Goal: Task Accomplishment & Management: Use online tool/utility

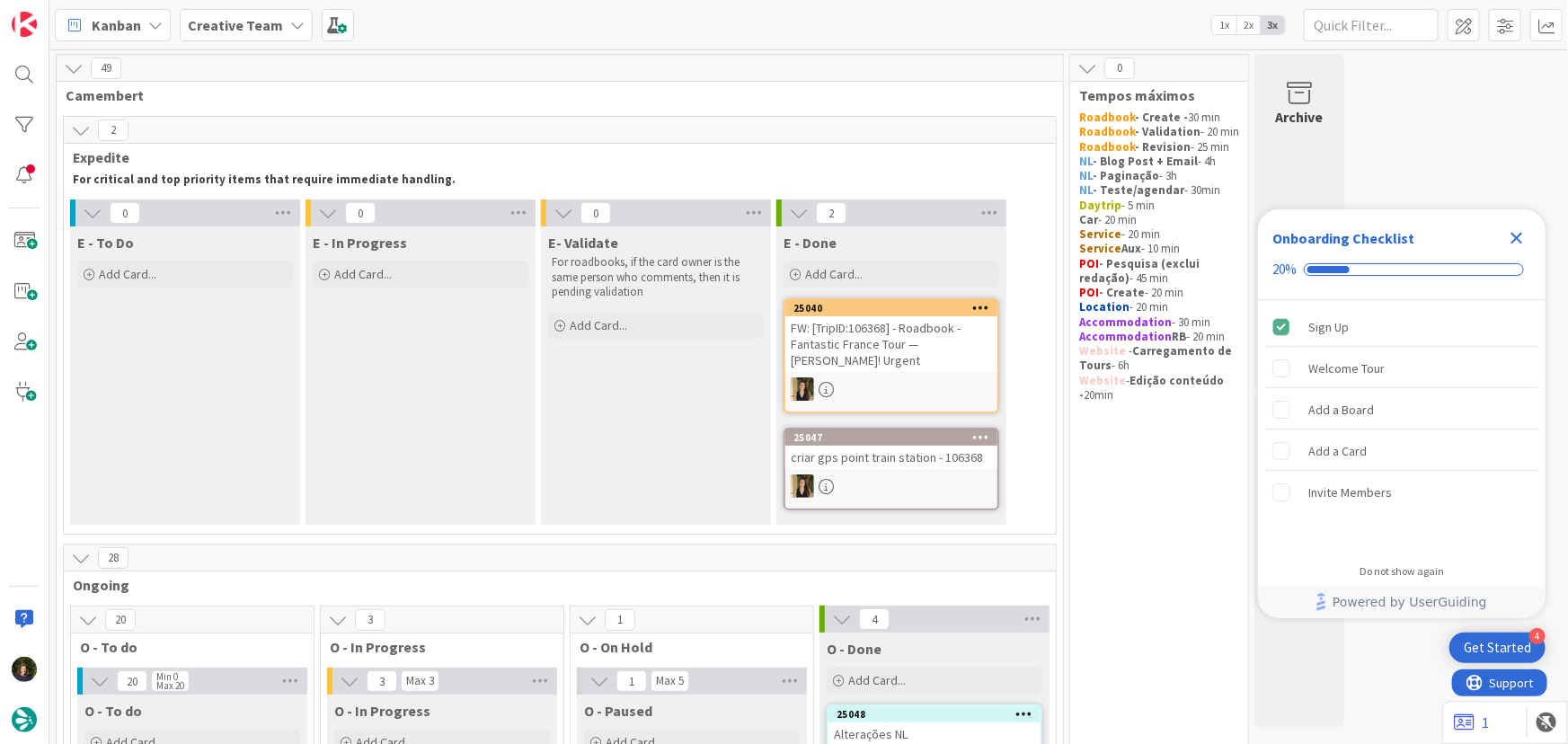
click at [1523, 237] on icon "Close Checklist" at bounding box center [1516, 238] width 21 height 21
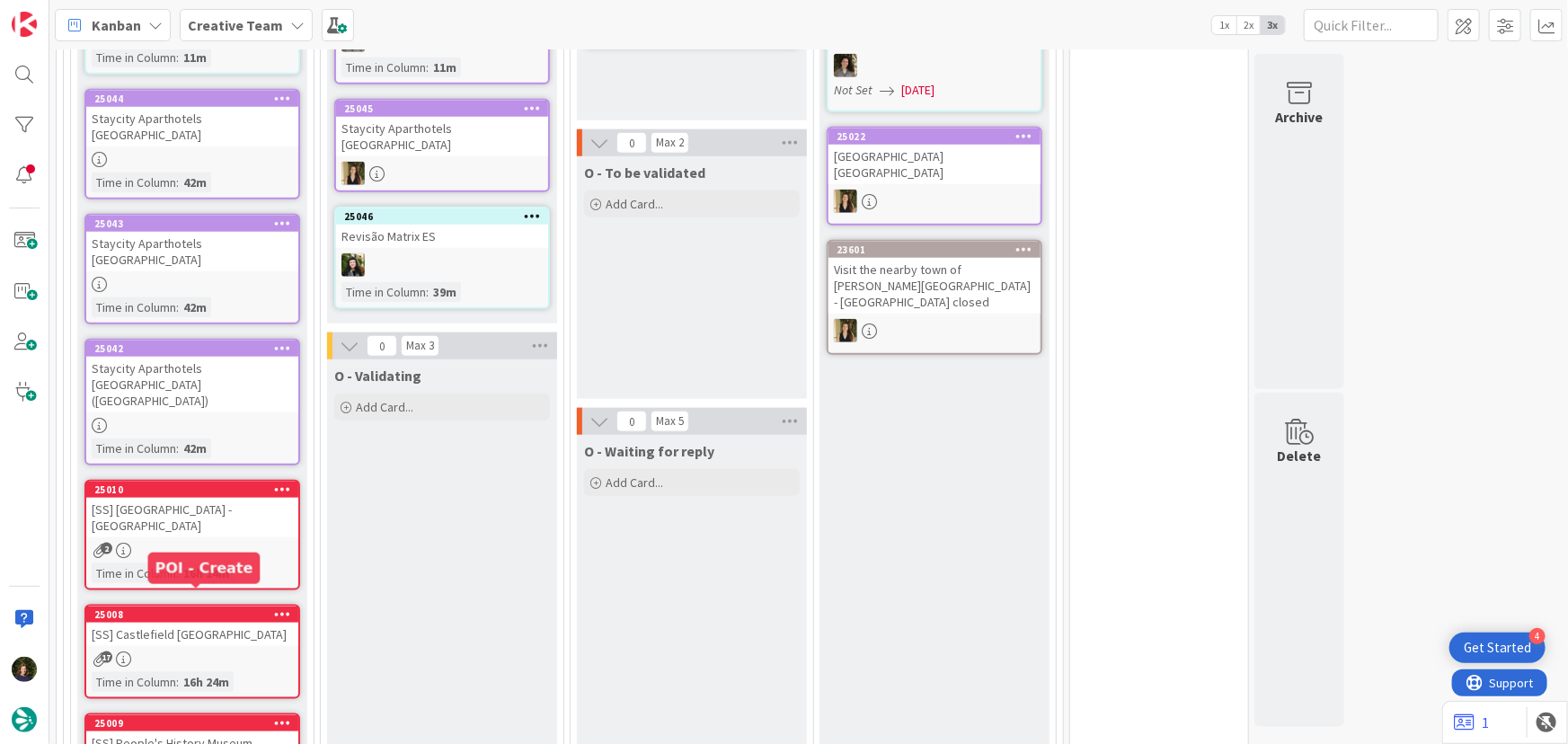
scroll to position [571, 0]
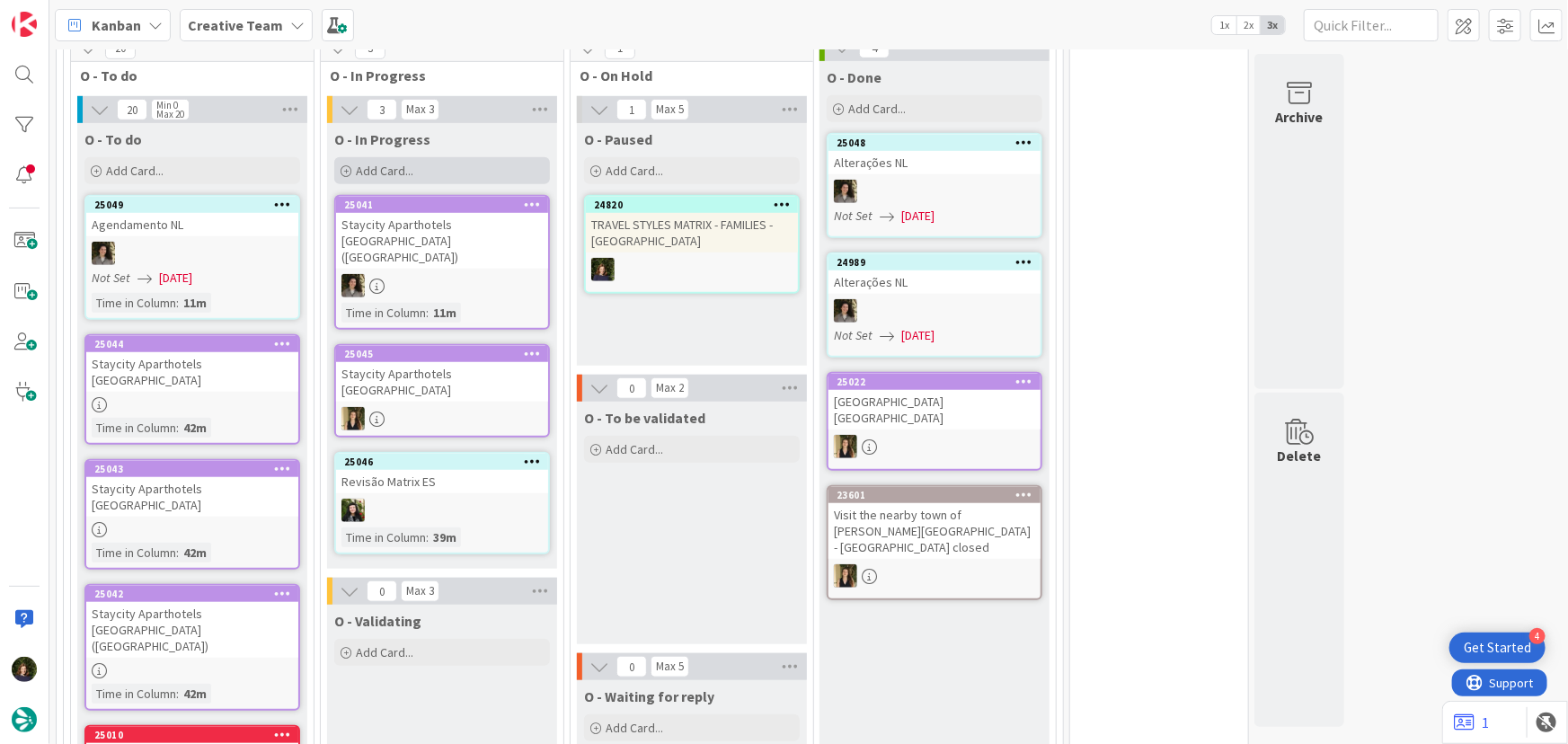
click at [439, 168] on div "Add Card..." at bounding box center [442, 170] width 215 height 27
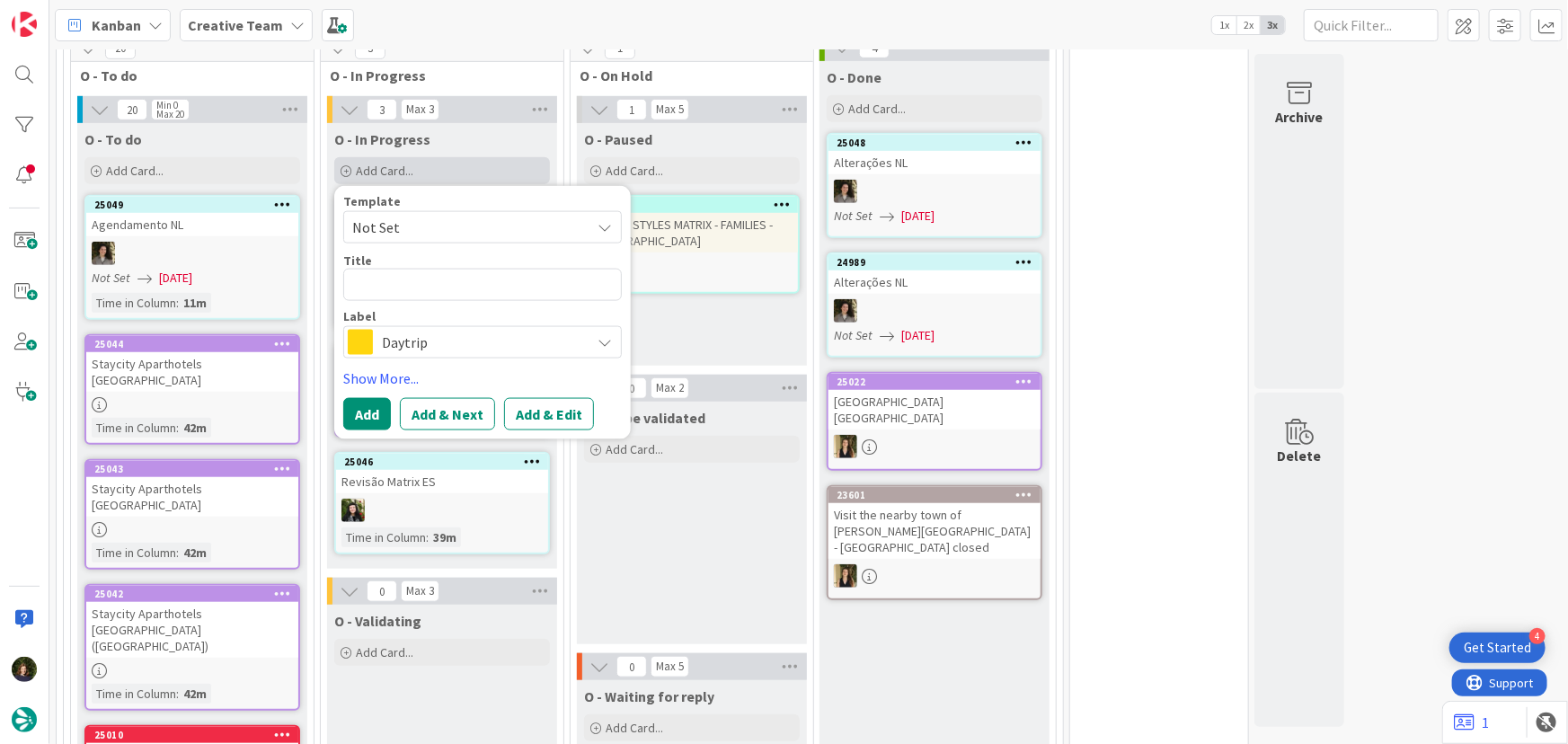
type textarea "x"
type textarea "R"
type textarea "x"
type textarea "Re"
type textarea "x"
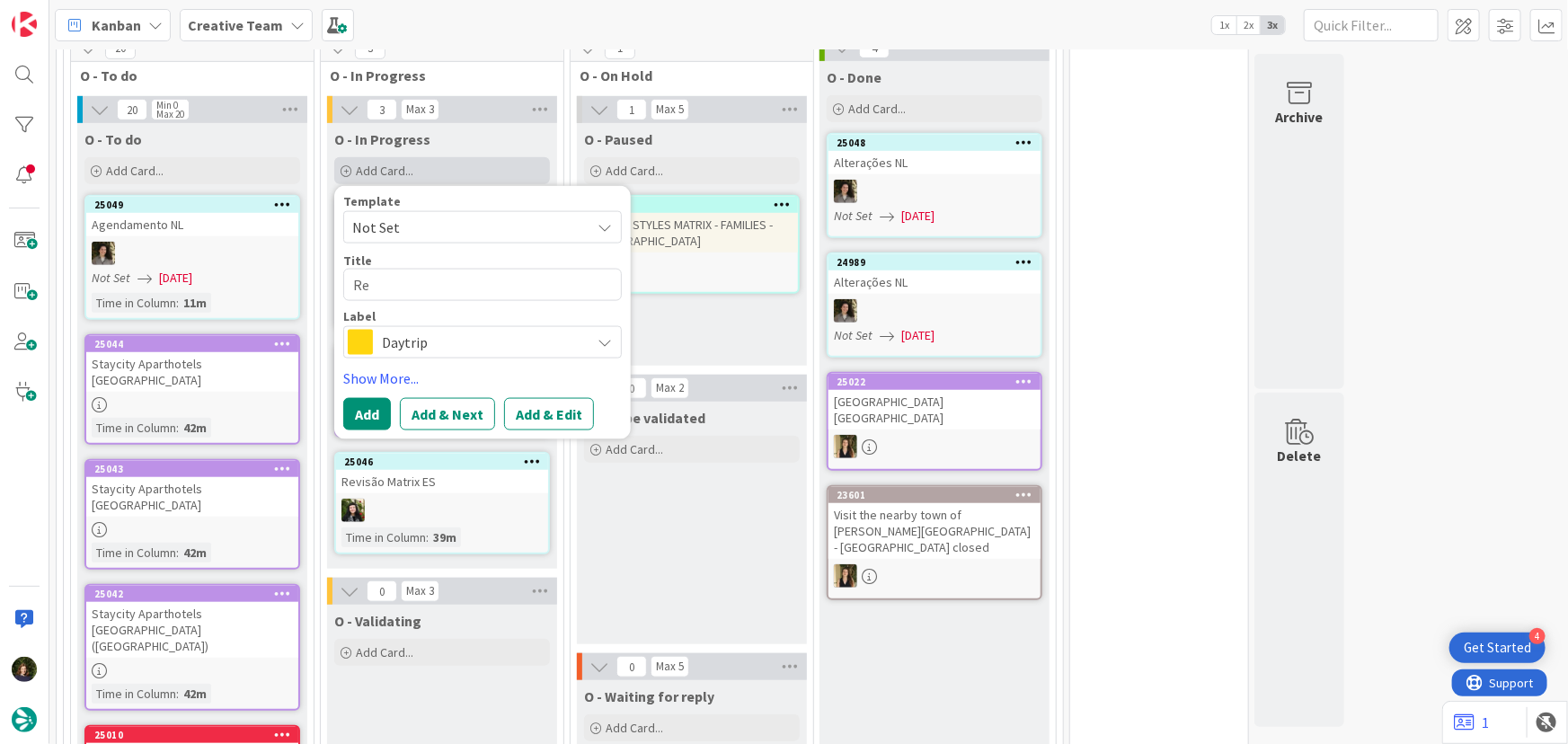
type textarea "Rev"
type textarea "x"
type textarea "Reve"
type textarea "x"
type textarea "Rever"
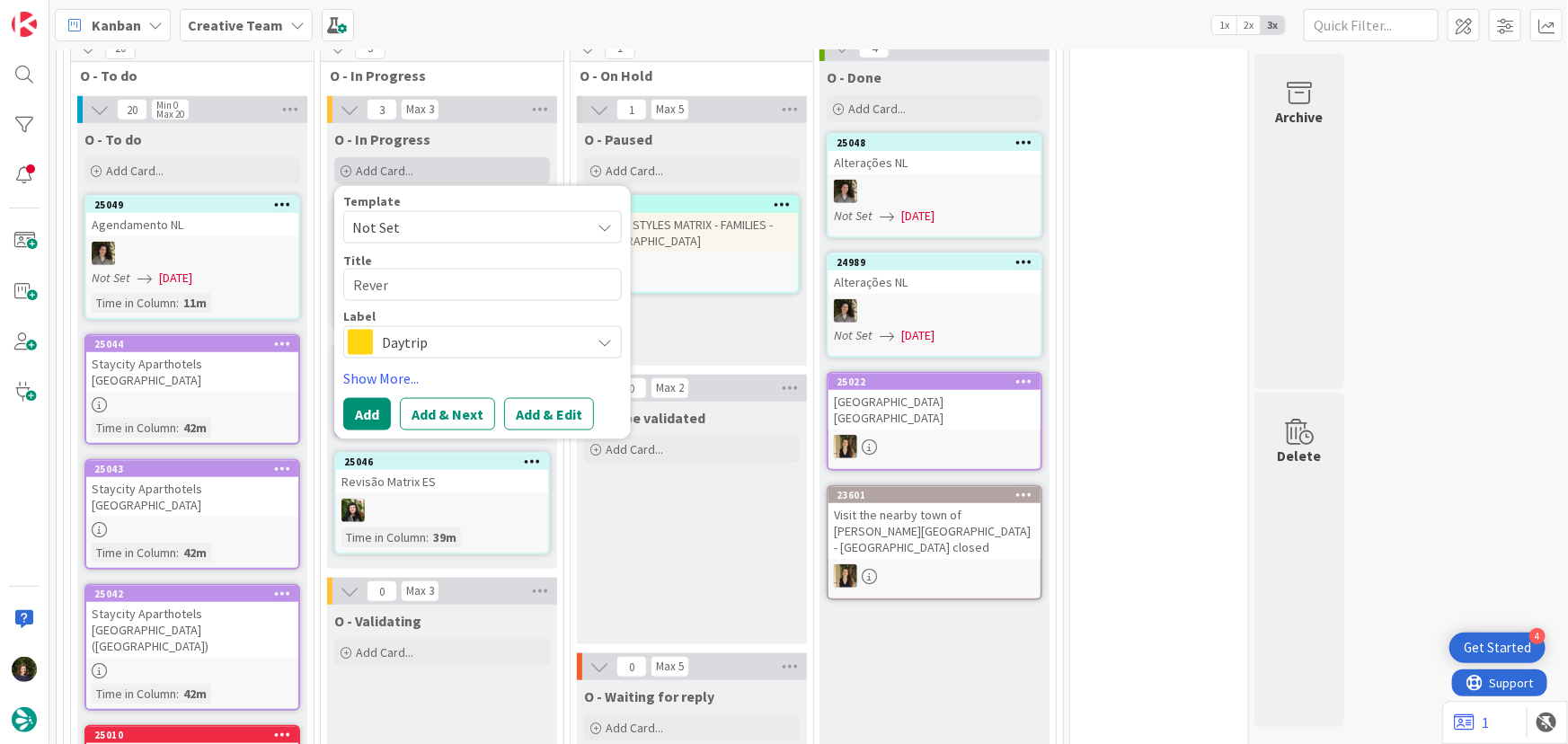
type textarea "x"
type textarea "Rever"
type textarea "x"
type textarea "Rever r"
type textarea "x"
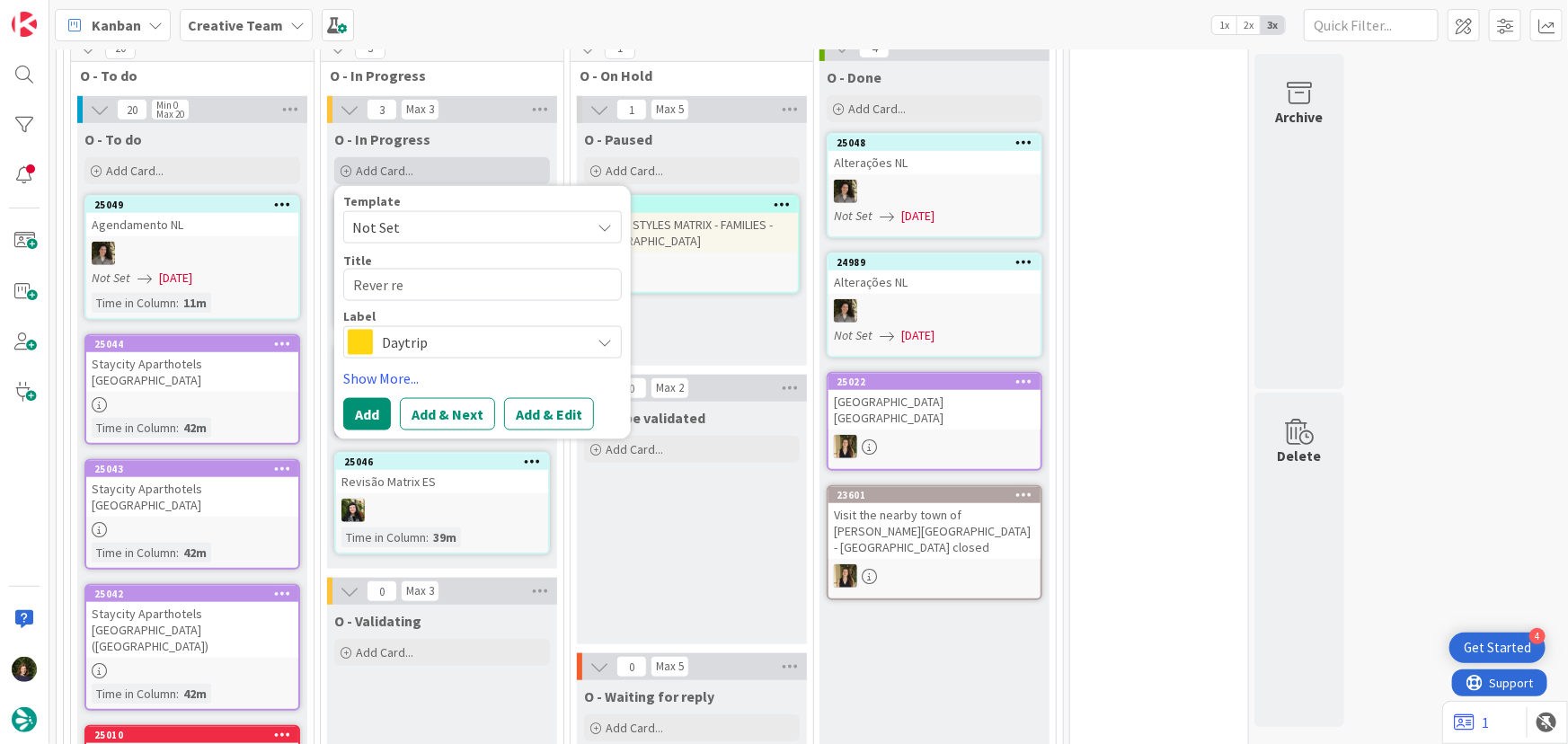
type textarea "Rever rev"
type textarea "x"
type textarea "Rever revi"
type textarea "x"
type textarea "[PERSON_NAME]"
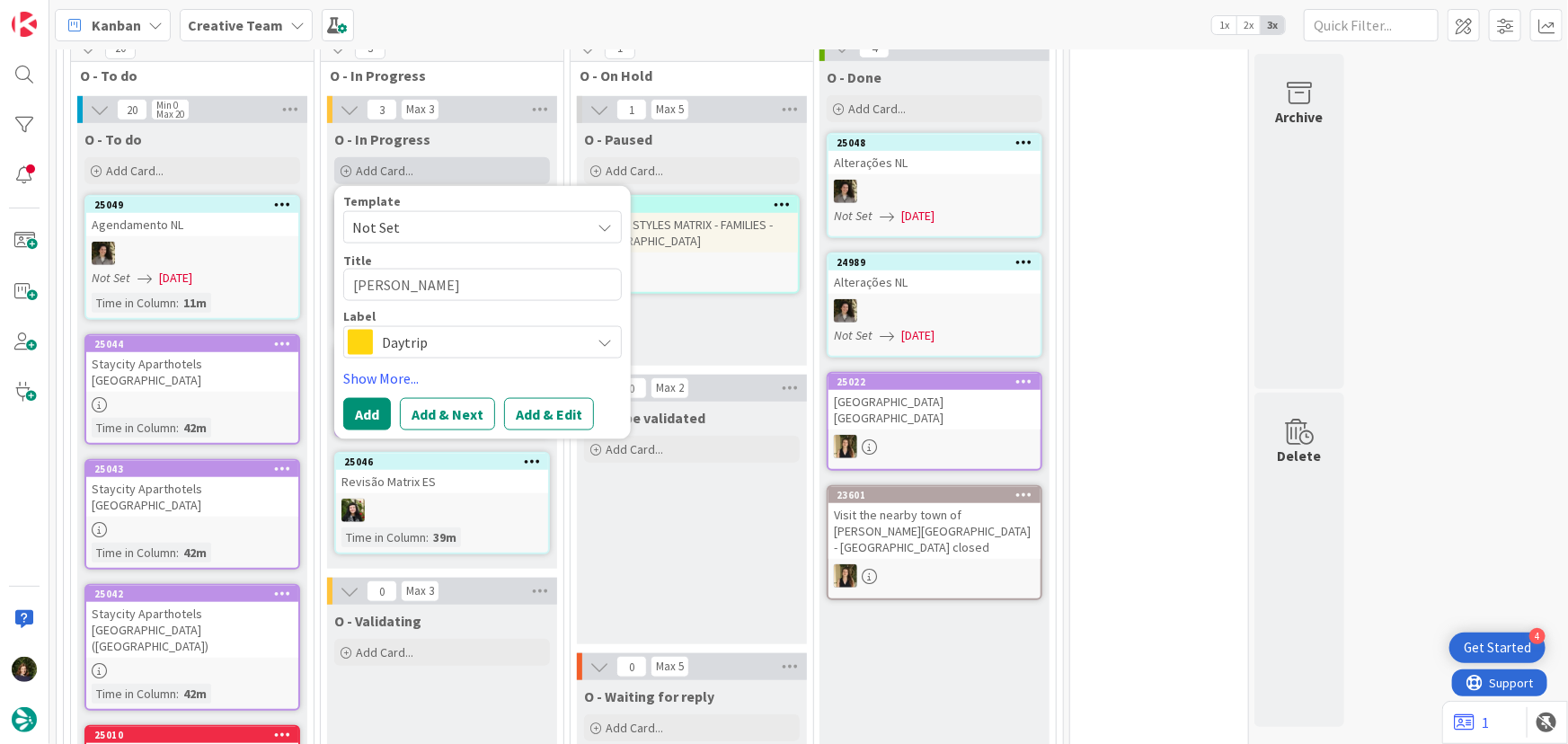
type textarea "x"
type textarea "Rever revisã"
type textarea "x"
type textarea "Rever revisão"
type textarea "x"
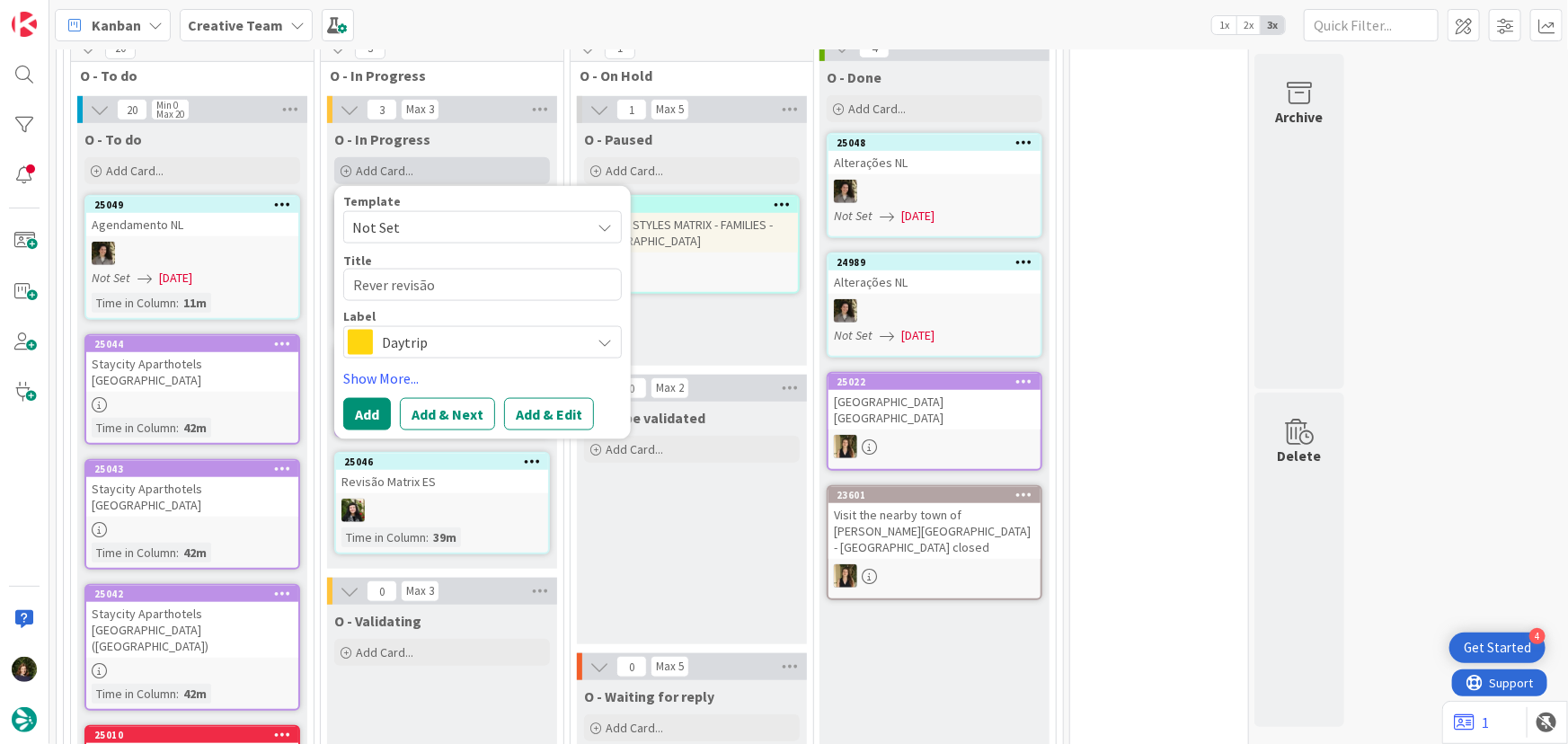
type textarea "Rever revisão"
type textarea "x"
type textarea "Rever revisão T"
type textarea "x"
type textarea "Rever revisão TR"
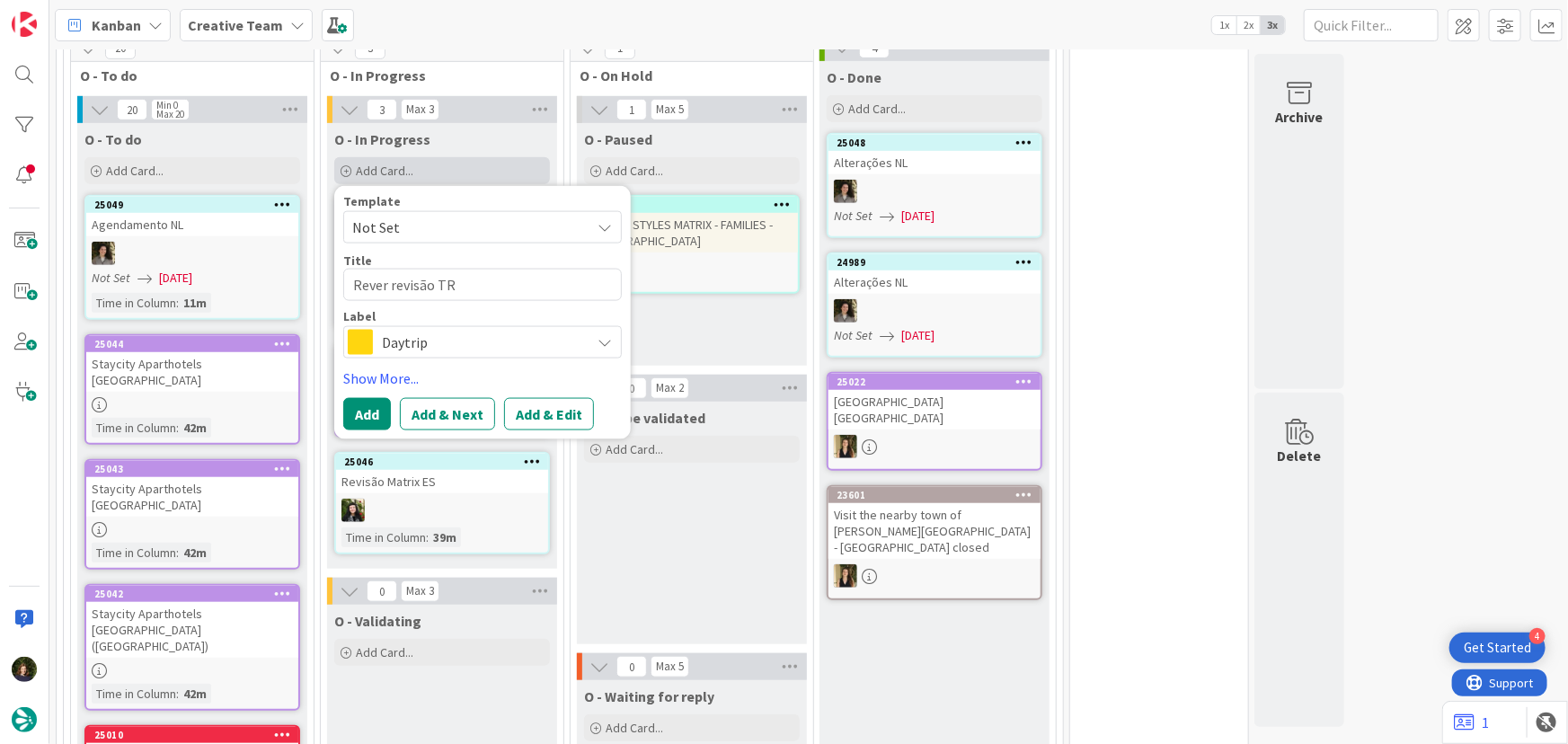
type textarea "x"
type textarea "Rever revisão TRa"
type textarea "x"
type textarea "Rever revisão TRav"
type textarea "x"
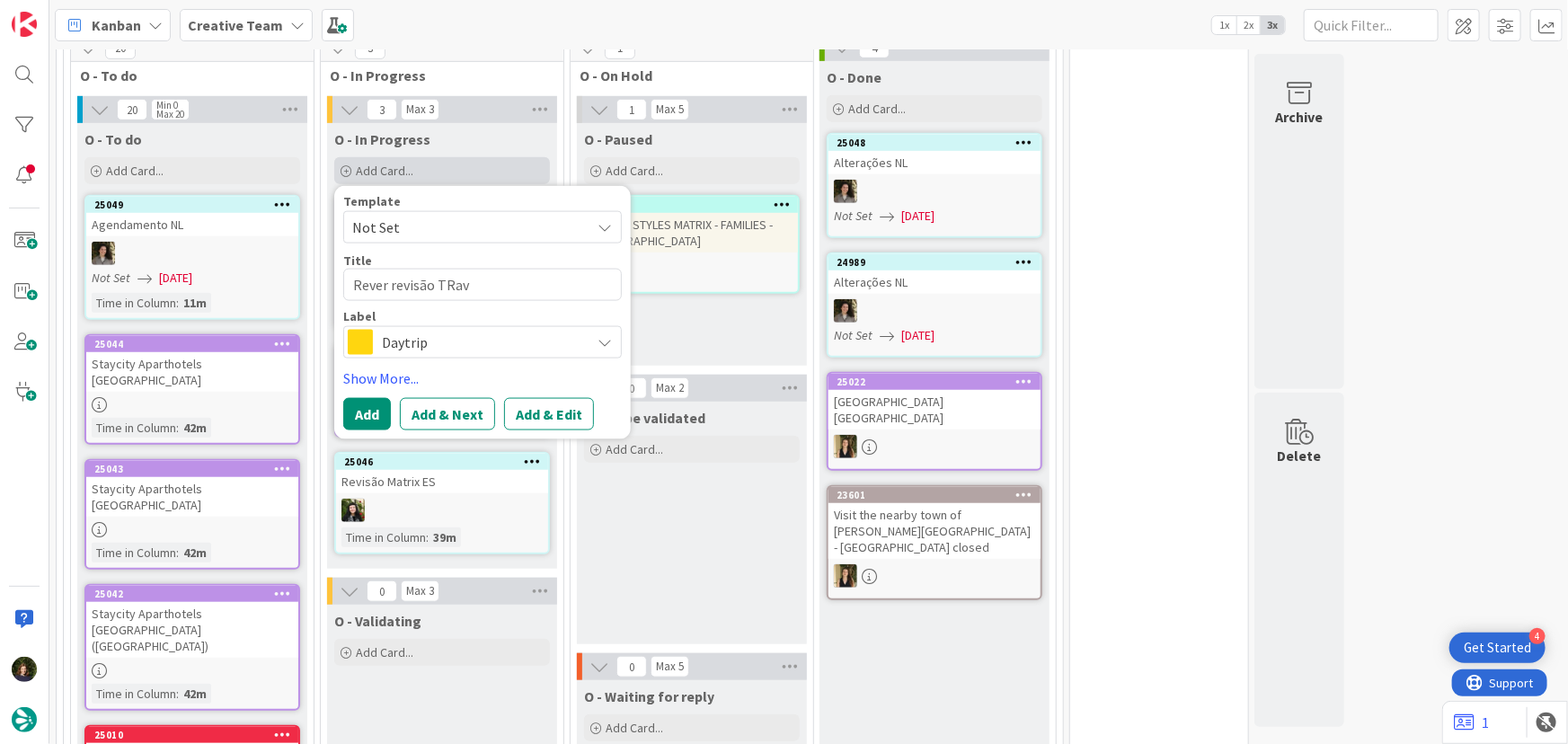
type textarea "Rever revisão TRave"
type textarea "x"
type textarea "Rever revisão TRavel"
type textarea "x"
type textarea "Rever revisão TRavel"
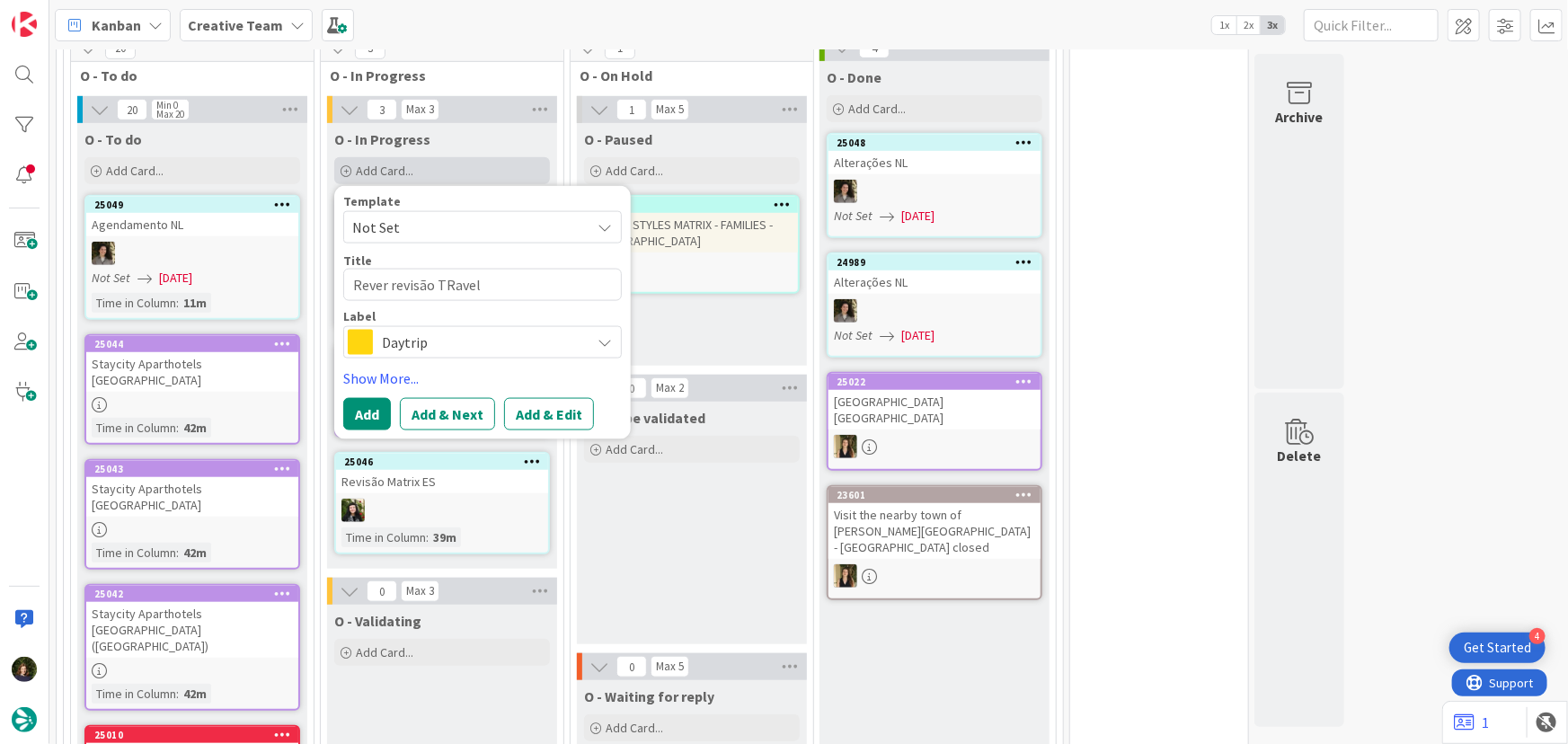
type textarea "x"
type textarea "Rever revisão TRavel S"
type textarea "x"
type textarea "Rever revisão TRavel St"
type textarea "x"
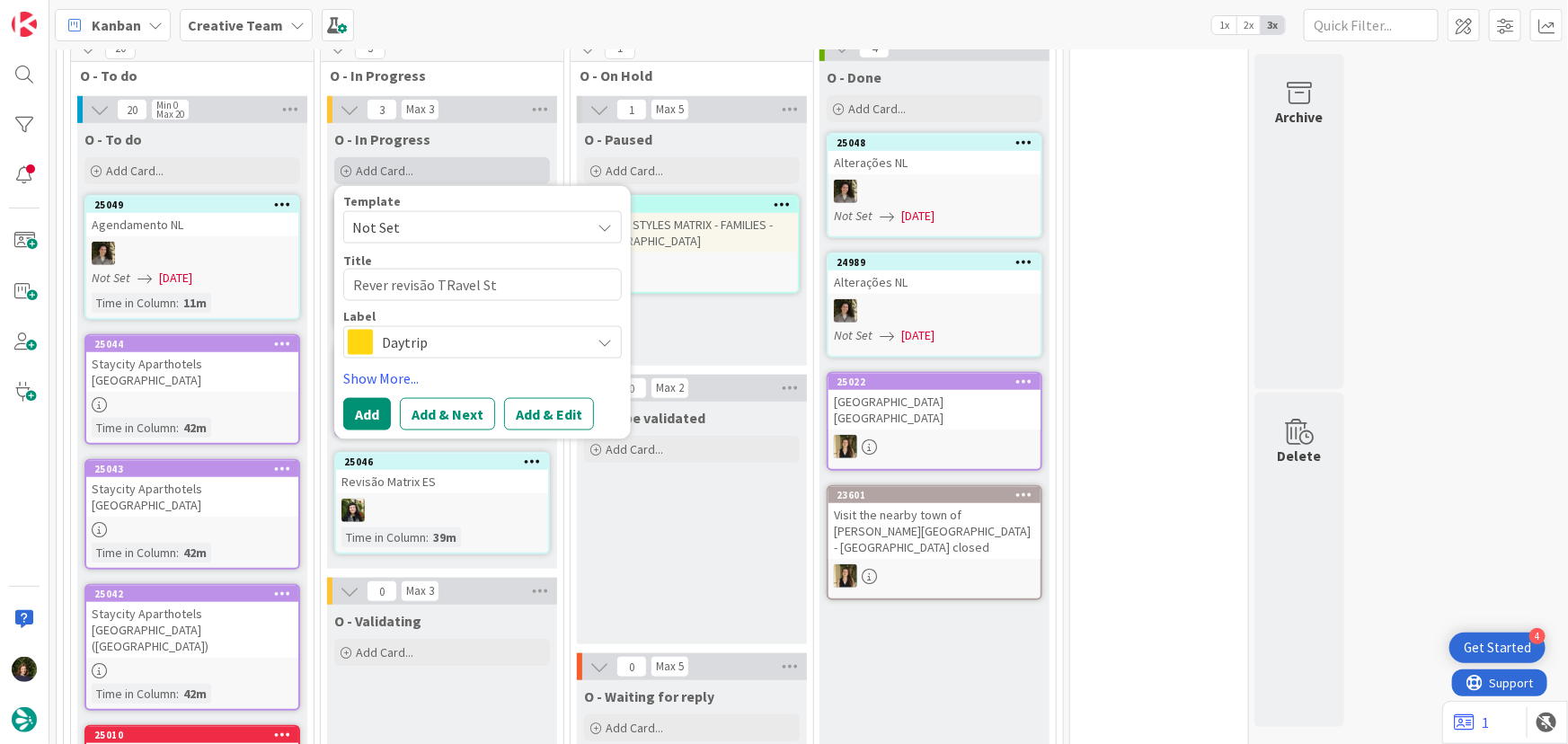
type textarea "Rever revisão TRavel Stu"
type textarea "x"
type textarea "Rever revisão TRavel St"
type textarea "x"
type textarea "Rever revisão TRavel Sty"
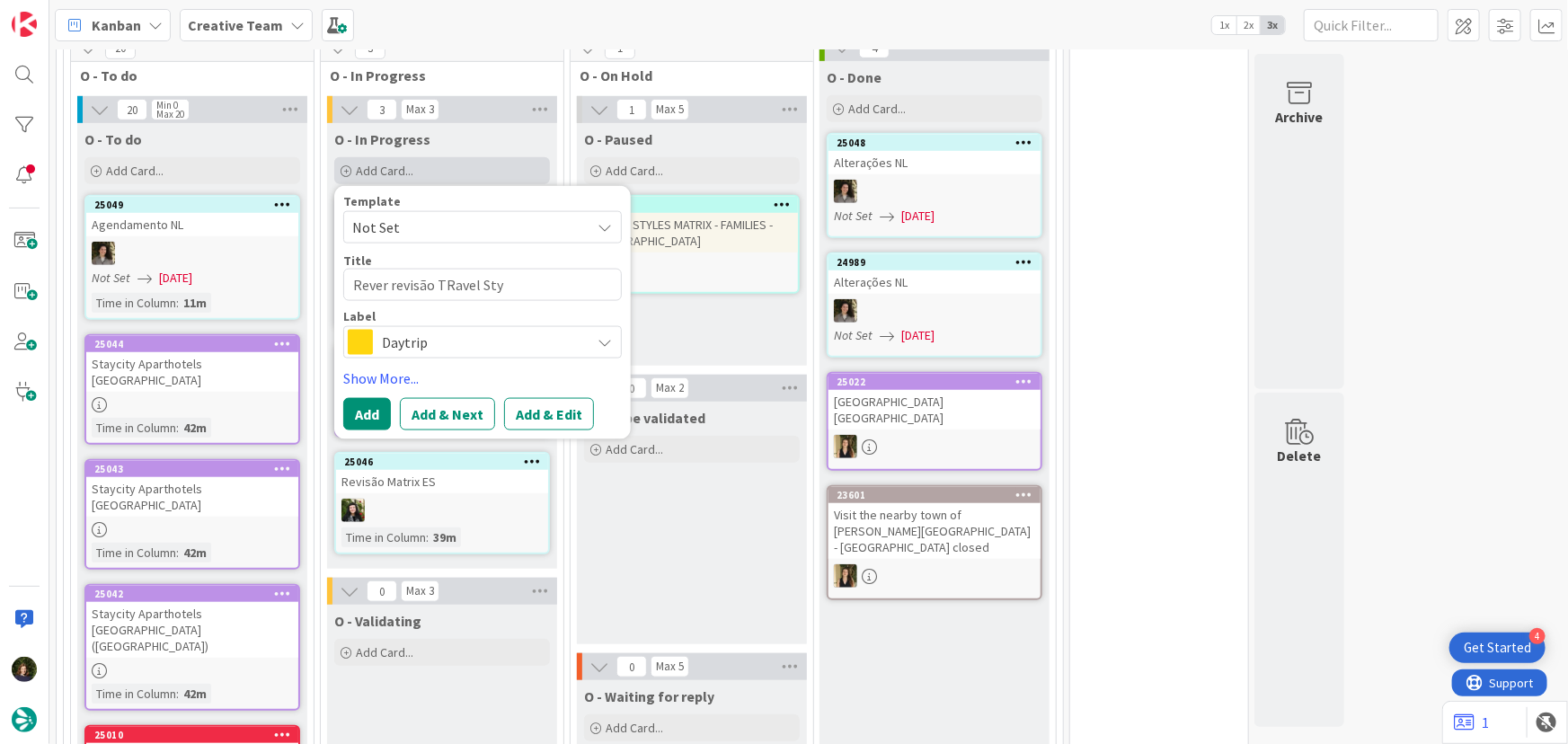
type textarea "x"
type textarea "Rever revisão TRavel Styl"
type textarea "x"
type textarea "Rever revisão TRavel Style"
type textarea "x"
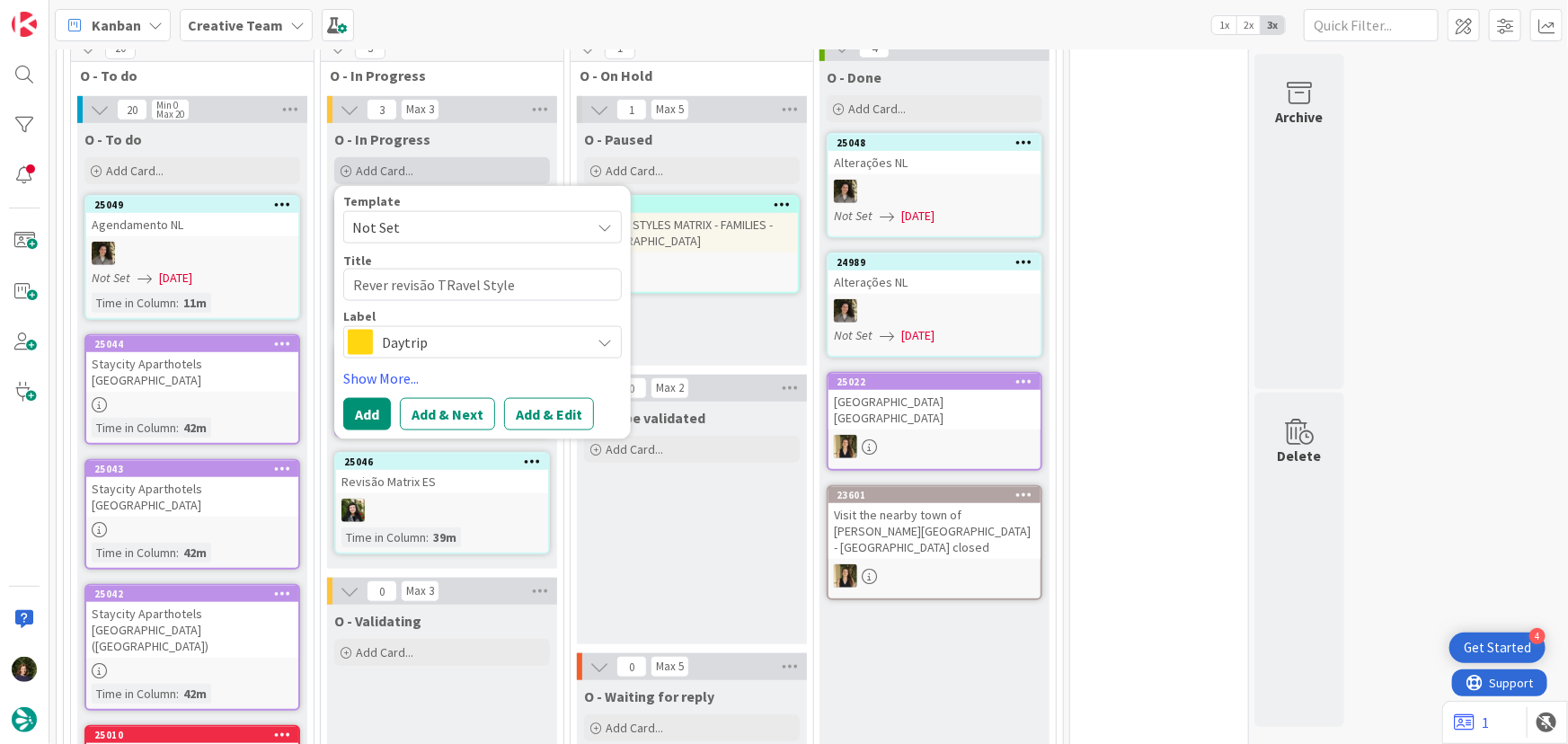
type textarea "Rever revisão TRavel Styles"
type textarea "x"
type textarea "Rever revisão TRavel Styles"
type textarea "x"
type textarea "Rever revisão TRavel Styles F"
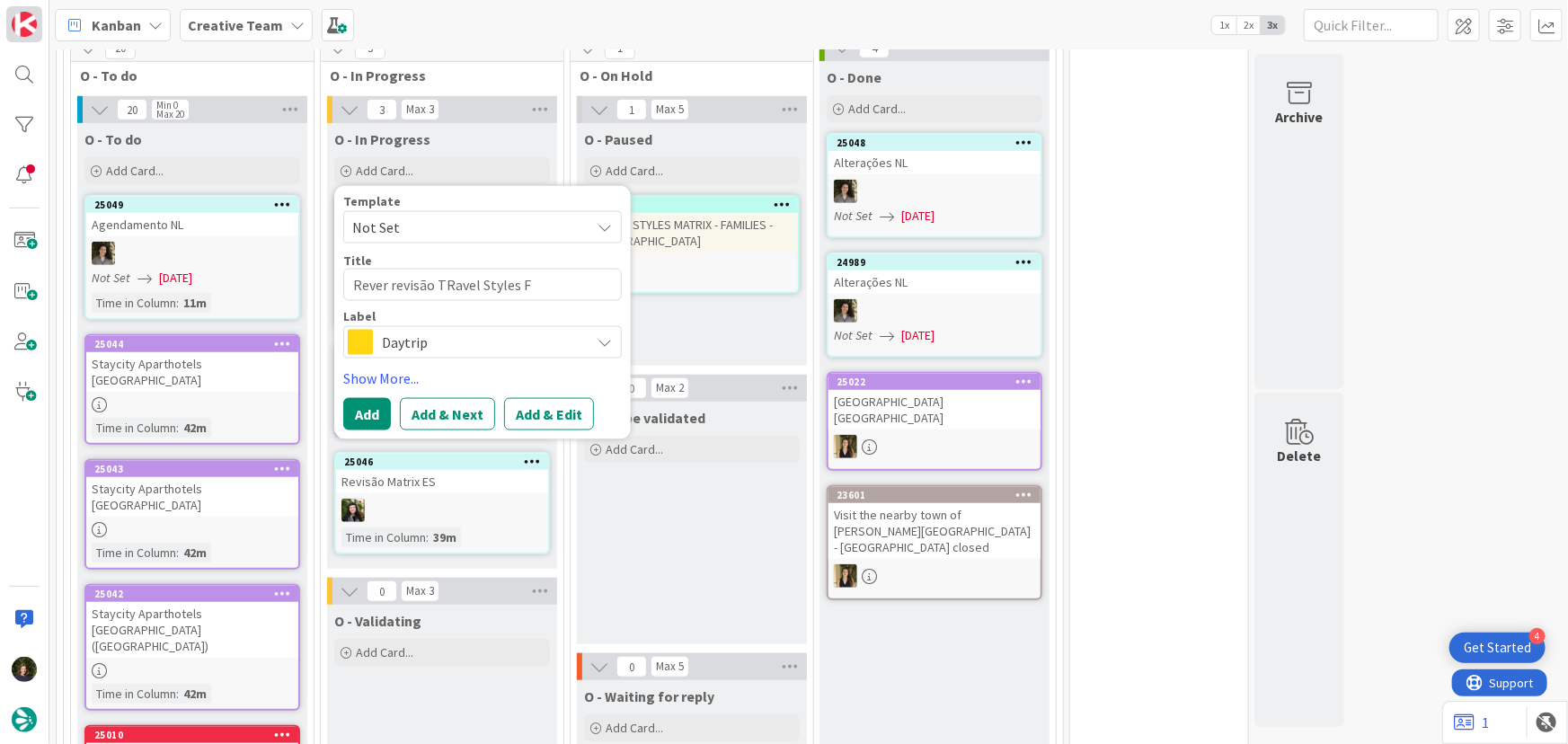
type textarea "x"
type textarea "Rever revisão TRavel Styles FA"
type textarea "x"
type textarea "Rever revisão TRavel Styles FAmi"
type textarea "x"
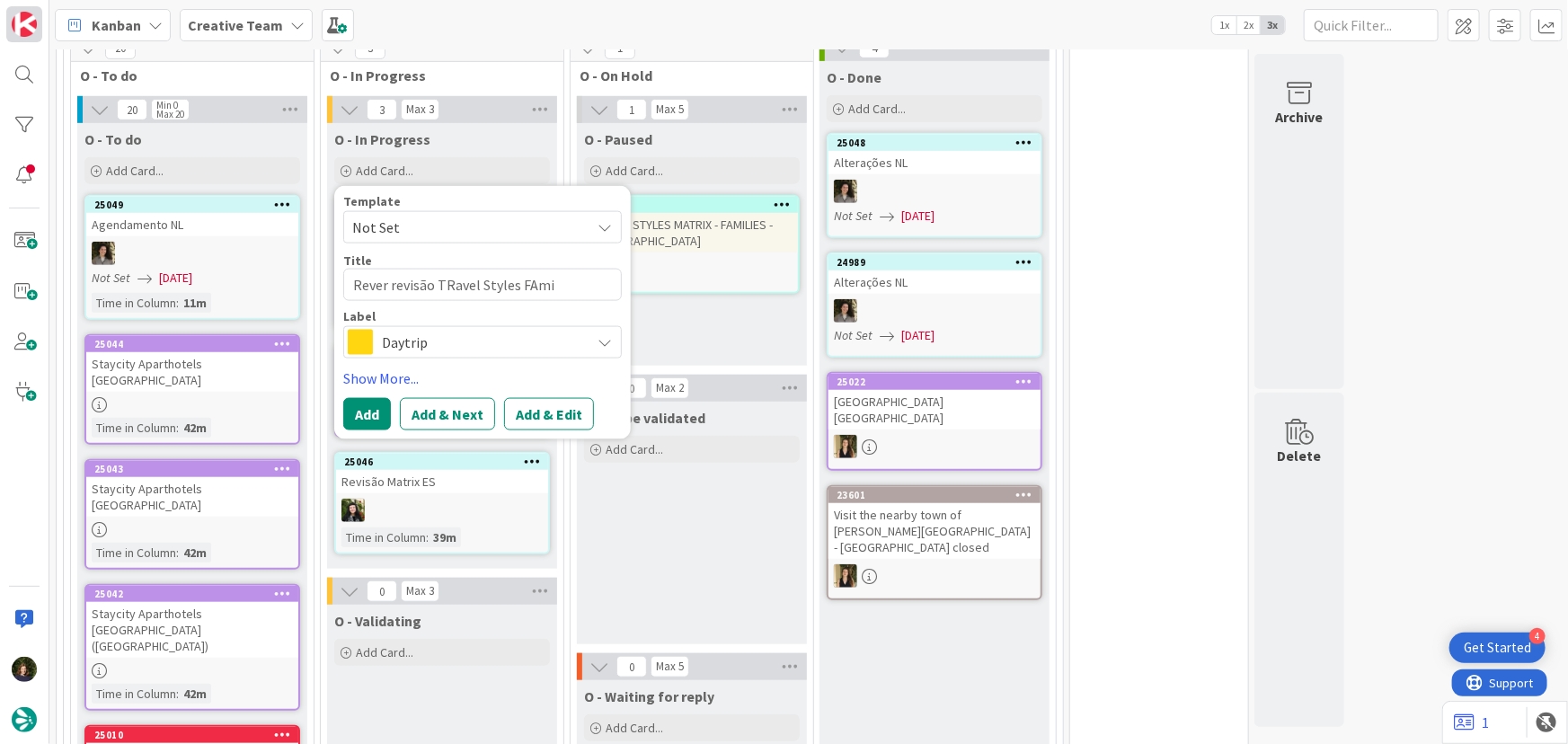
type textarea "Rever revisão TRavel Styles FAmil"
type textarea "x"
type textarea "Rever revisão TRavel Styles FAmili"
type textarea "x"
type textarea "Rever revisão TRavel Styles FAmilie"
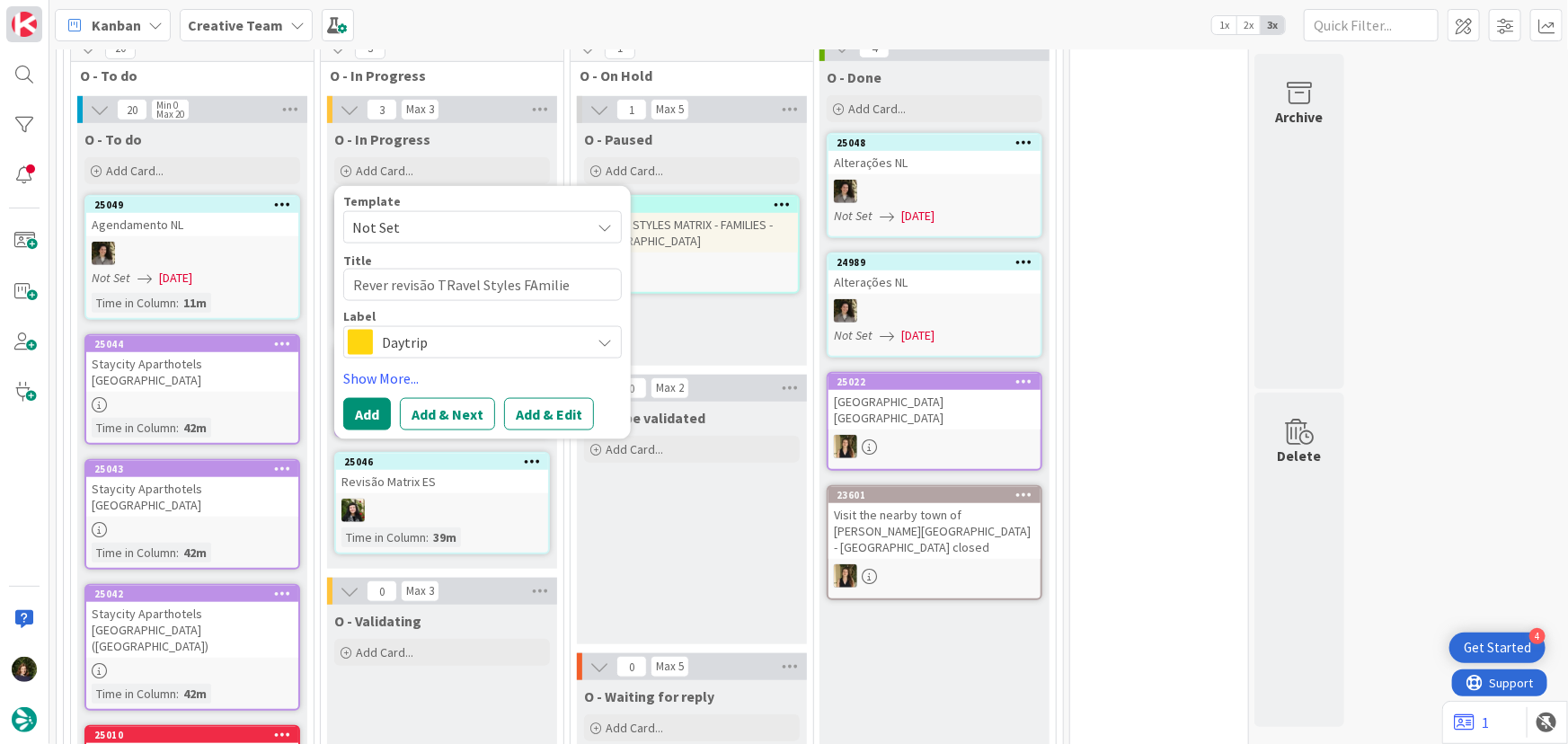
type textarea "x"
type textarea "Rever revisão TRavel Styles FAmilies"
type textarea "x"
type textarea "Rever revisão TRavel Styles FAmilies"
type textarea "x"
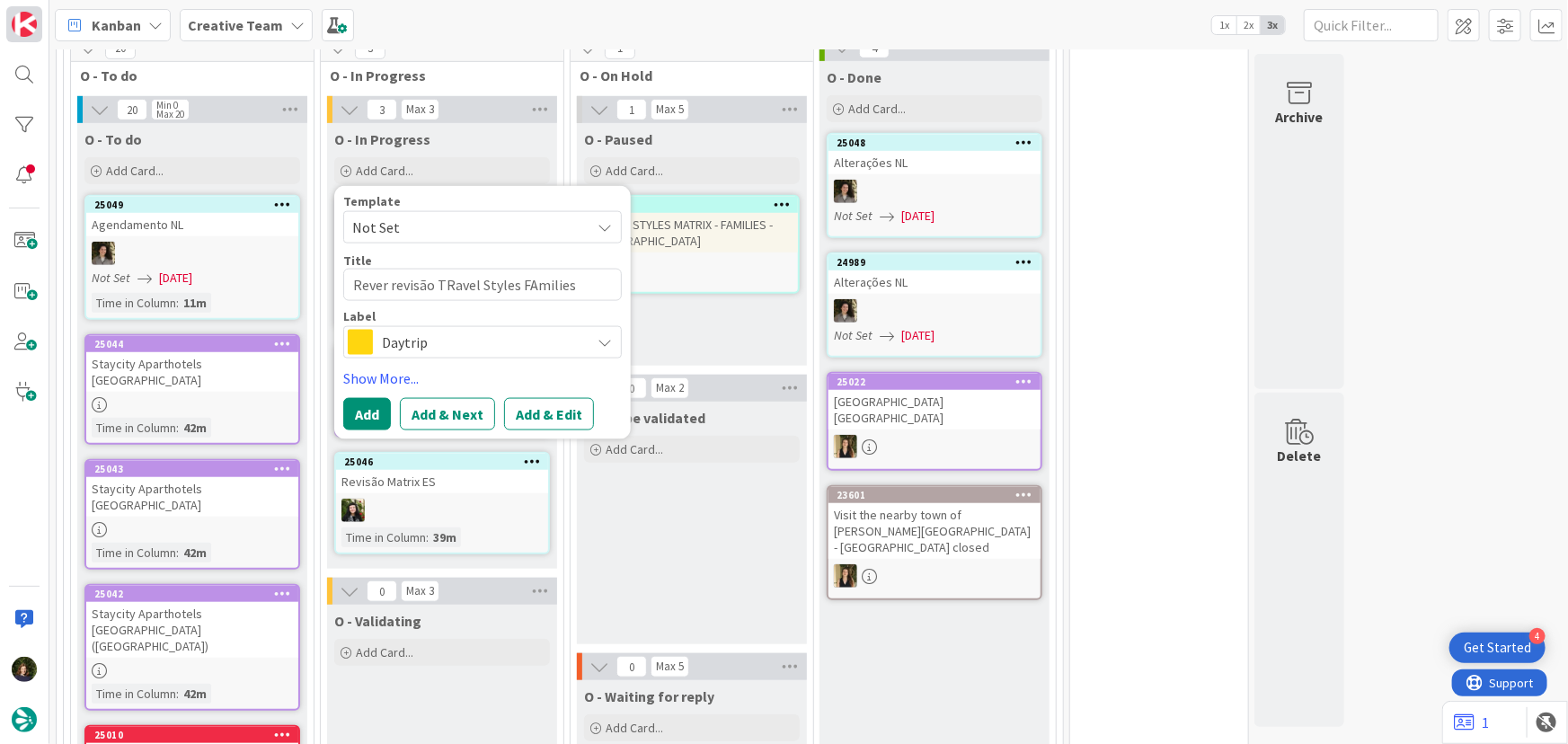
type textarea "Rever revisão TRavel Styles FAmilies P"
type textarea "x"
type textarea "Rever revisão TRavel Styles FAmilies PT"
click at [449, 283] on textarea "Rever revisão TRavel Styles FAmilies PT" at bounding box center [481, 285] width 278 height 32
type textarea "x"
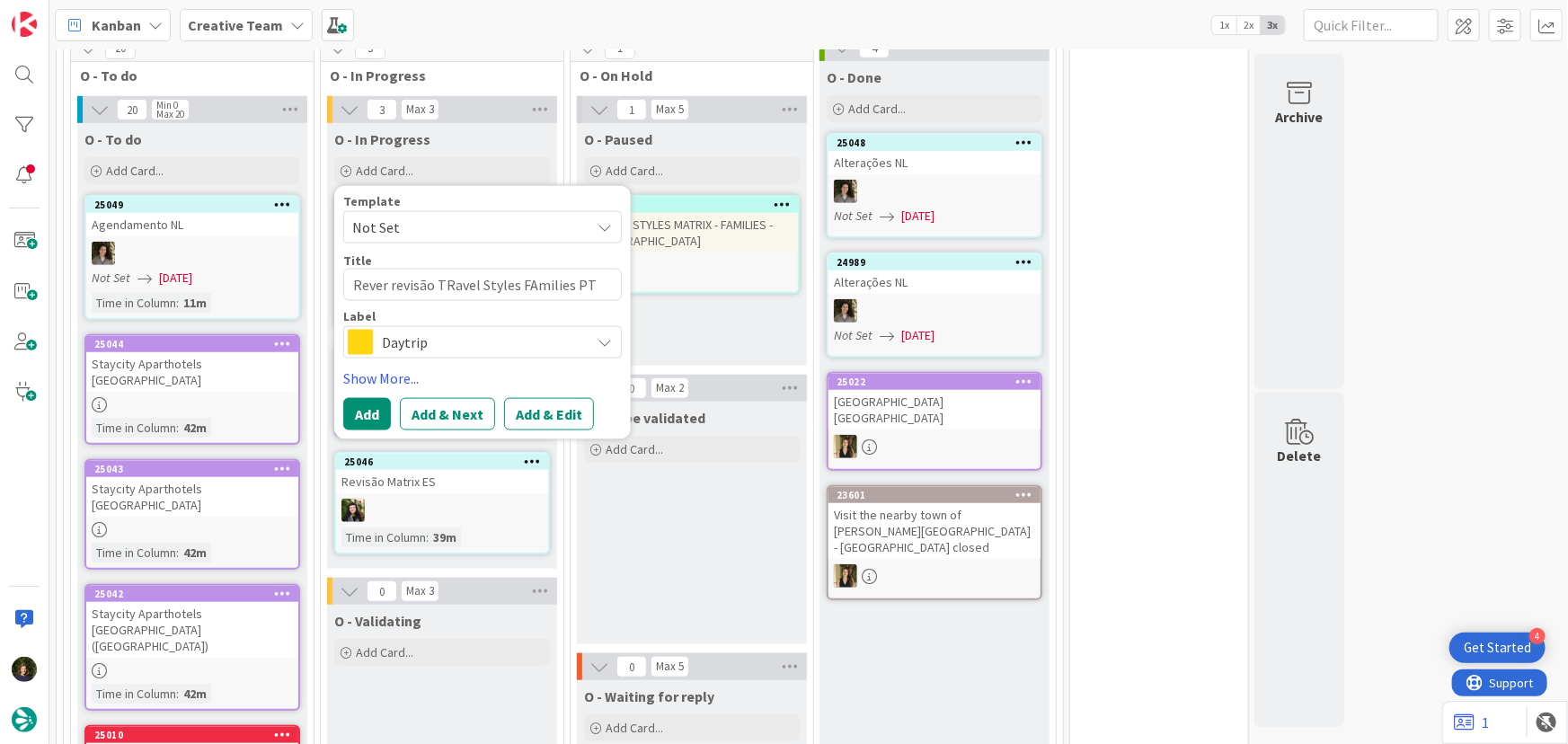
type textarea "Rever revisão [PERSON_NAME] Styles FAmilies PT"
type textarea "x"
type textarea "Rever revisão Travel Styles FAmilies PT"
click at [528, 278] on textarea "Rever revisão Travel Styles FAmilies PT" at bounding box center [481, 285] width 278 height 32
type textarea "x"
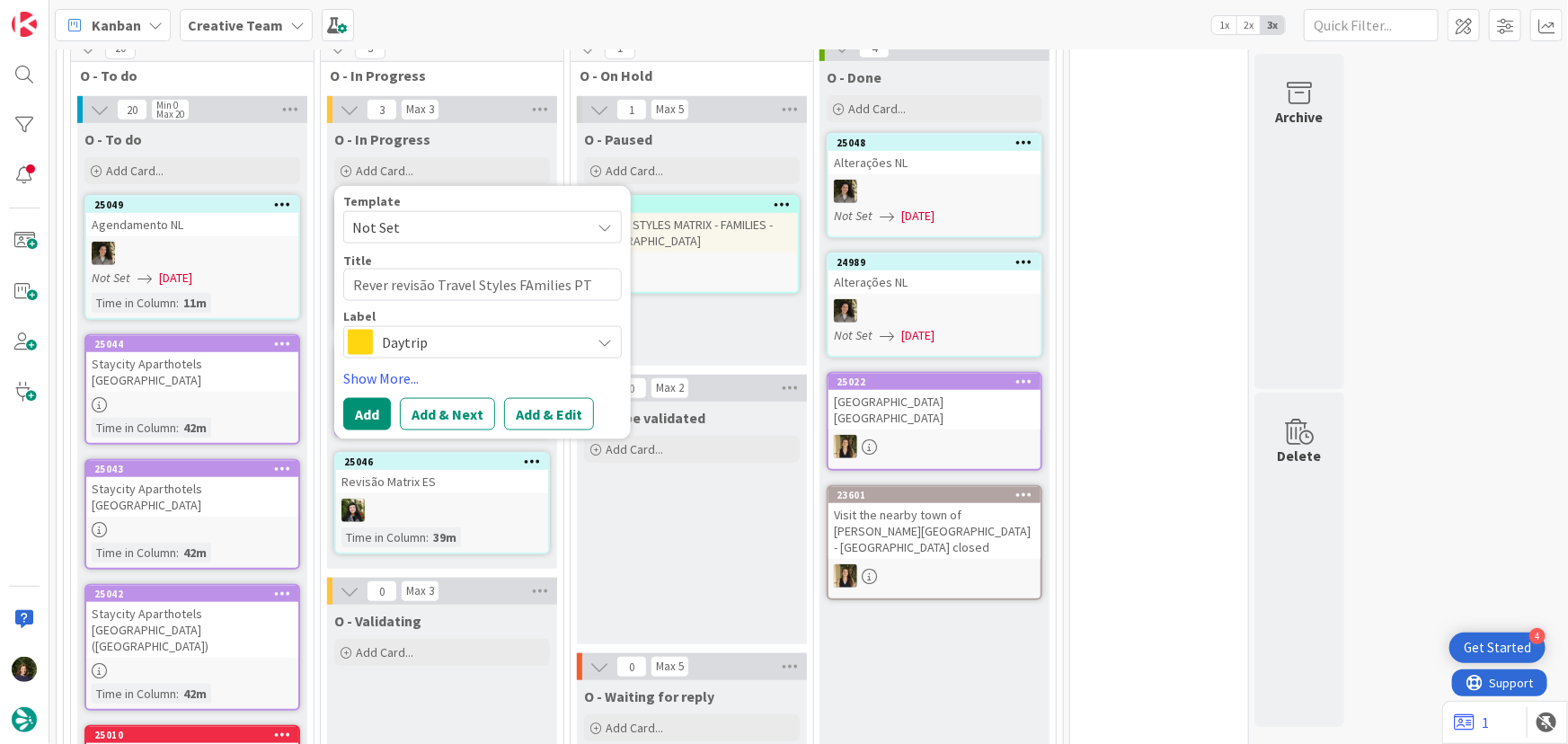
type textarea "Rever revisão Travel Styles Fmilies PT"
type textarea "x"
type textarea "Rever revisão Travel Styles Families PT"
click at [441, 342] on span "Daytrip" at bounding box center [481, 342] width 200 height 25
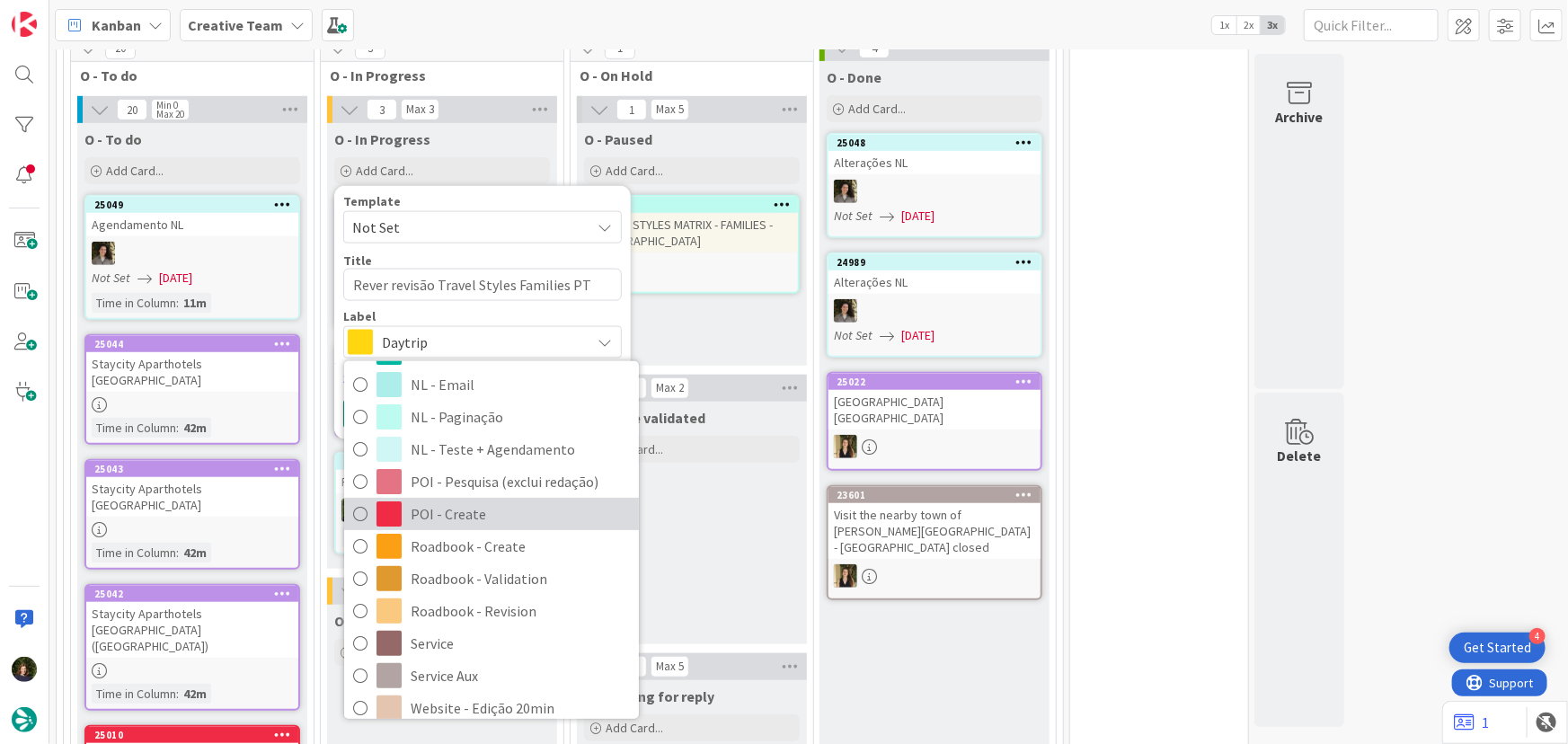
scroll to position [326, 0]
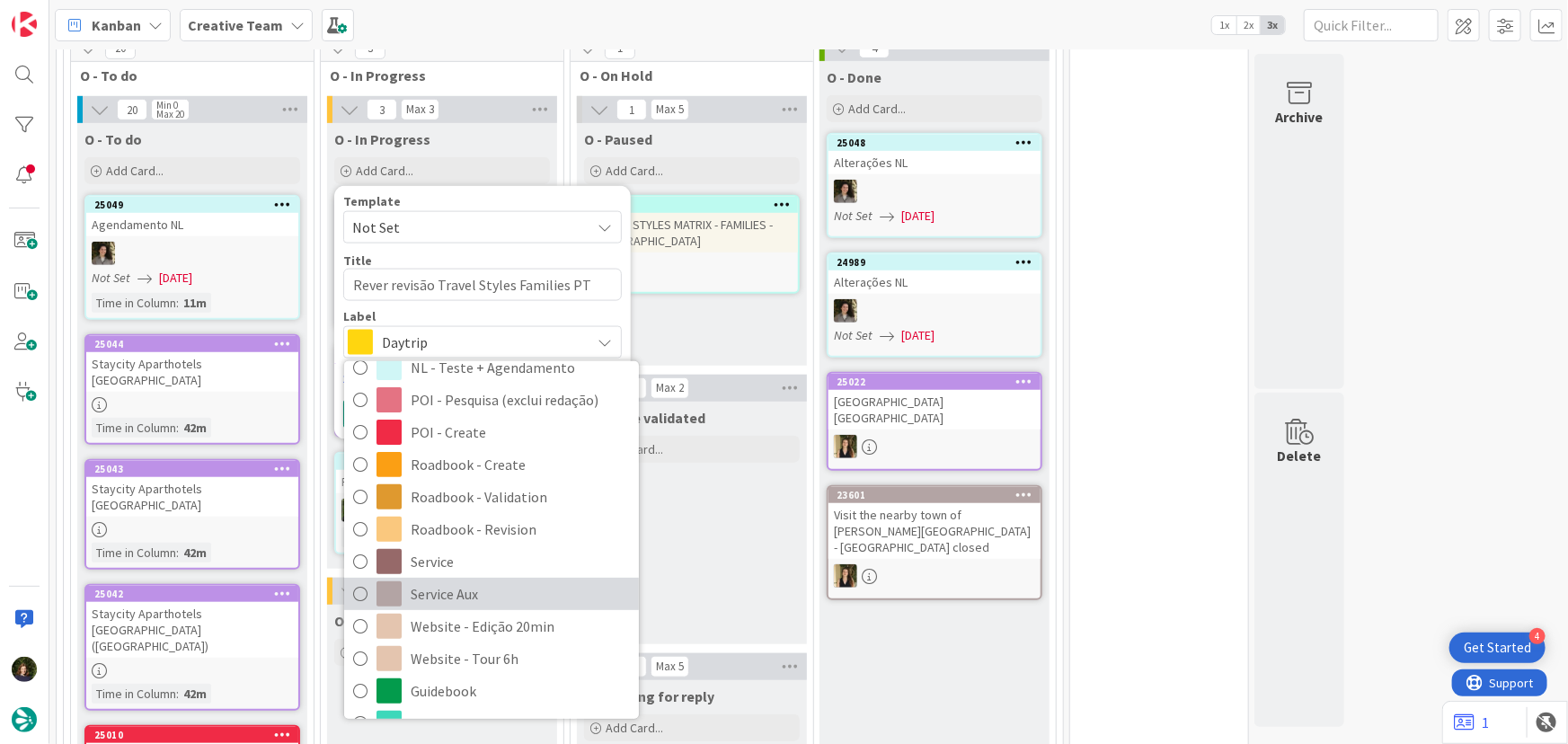
click at [456, 586] on span "Service Aux" at bounding box center [519, 593] width 219 height 27
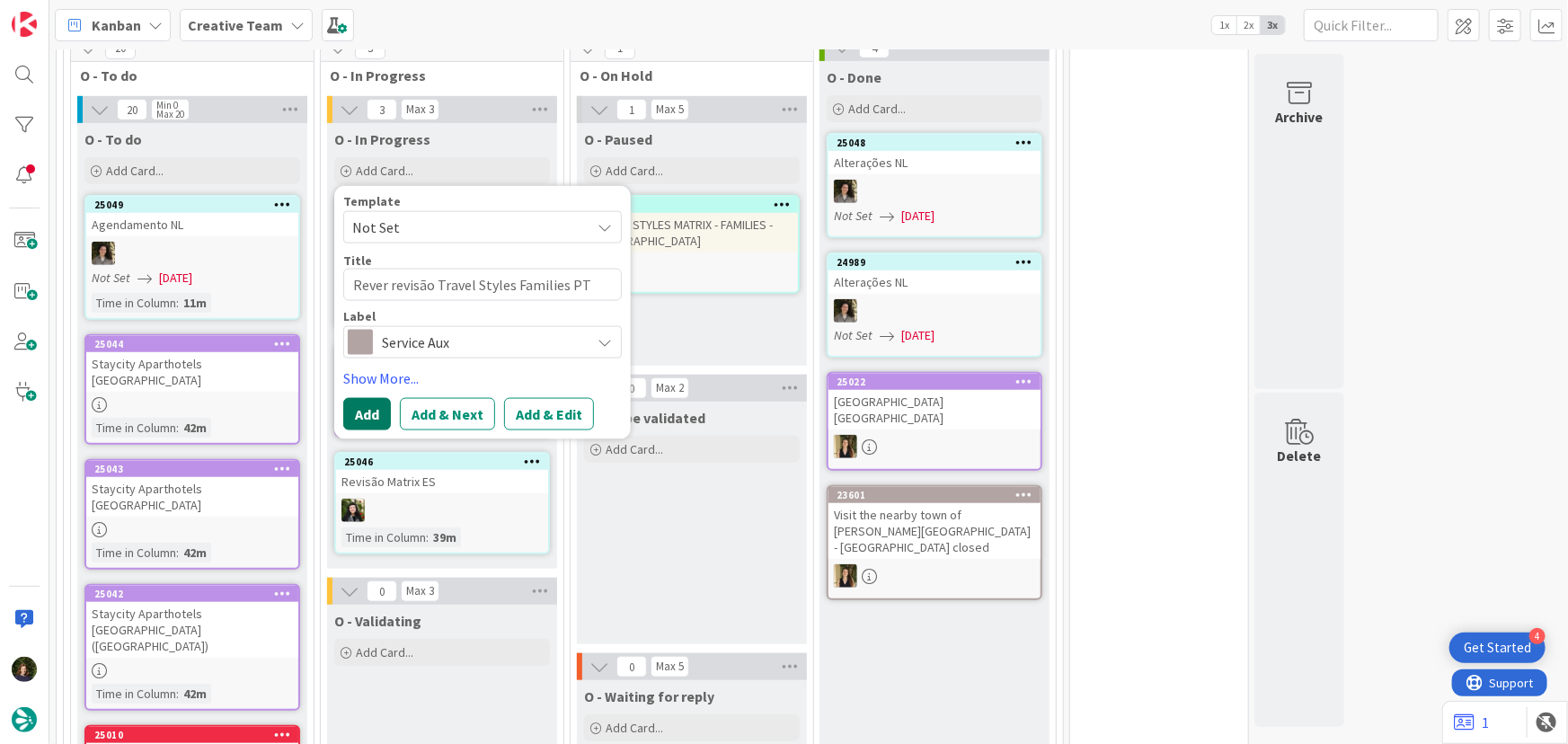
click at [374, 420] on button "Add" at bounding box center [367, 414] width 48 height 32
type textarea "x"
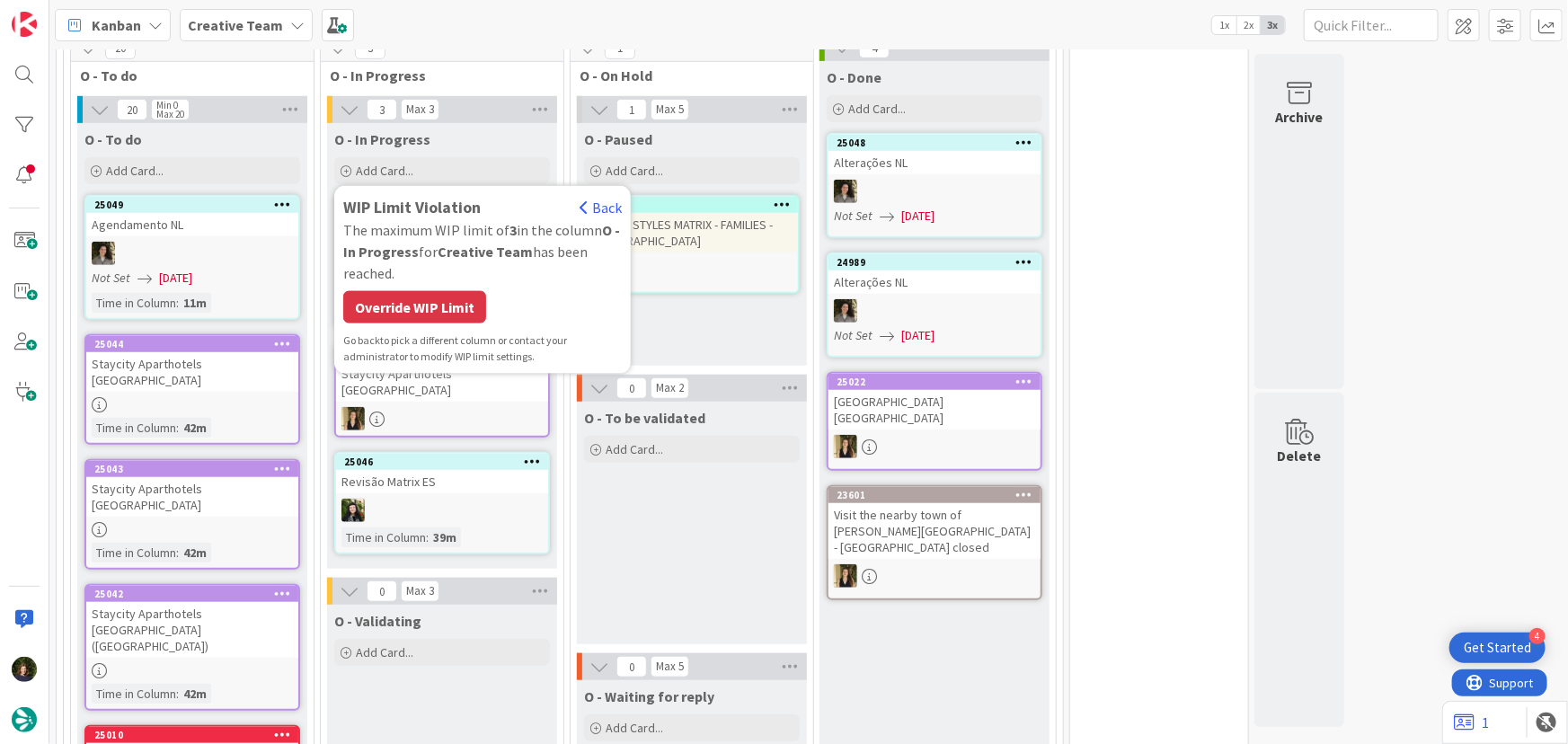
click at [381, 314] on div "Override WIP Limit" at bounding box center [414, 307] width 143 height 32
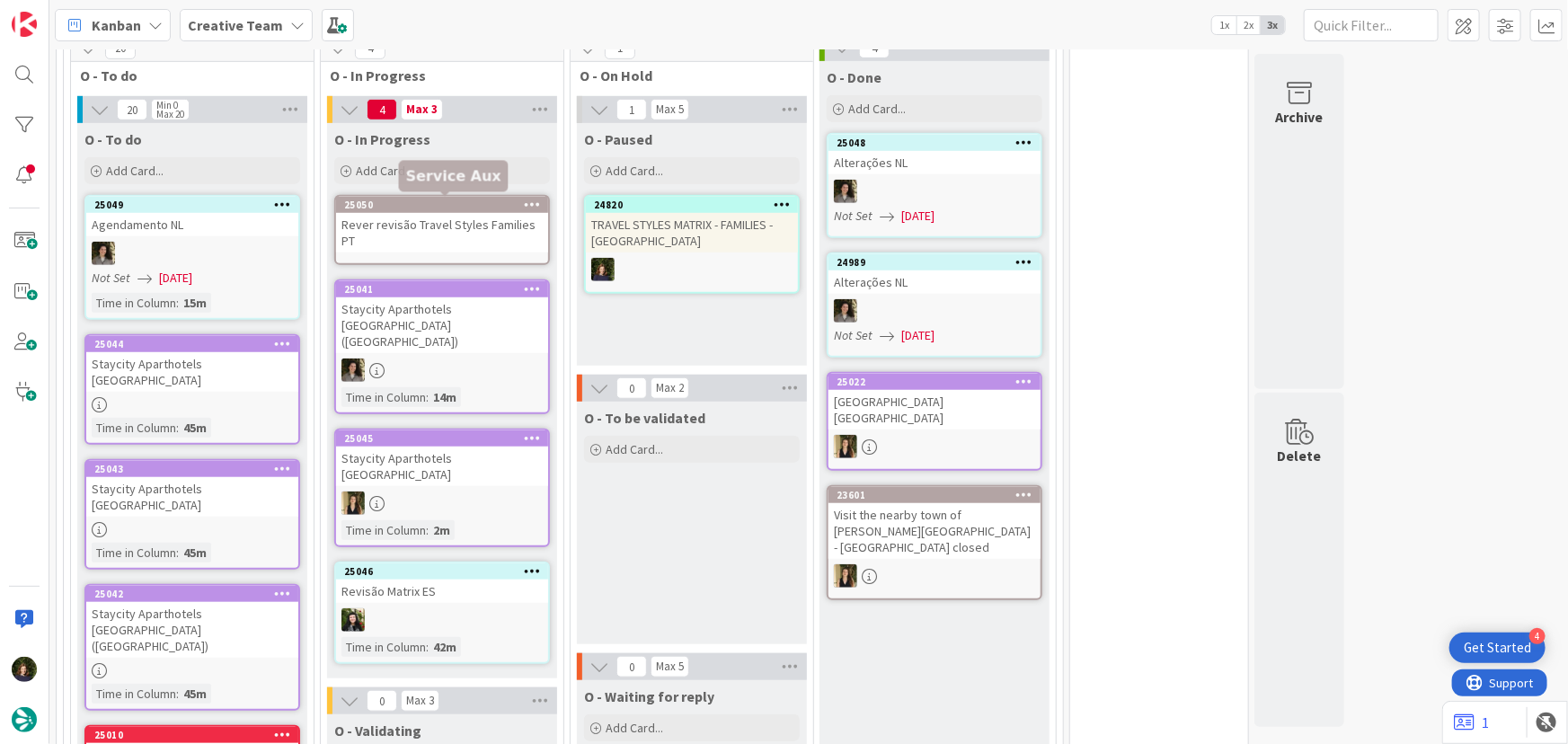
click at [430, 218] on div "Rever revisão Travel Styles Families PT" at bounding box center [442, 232] width 212 height 40
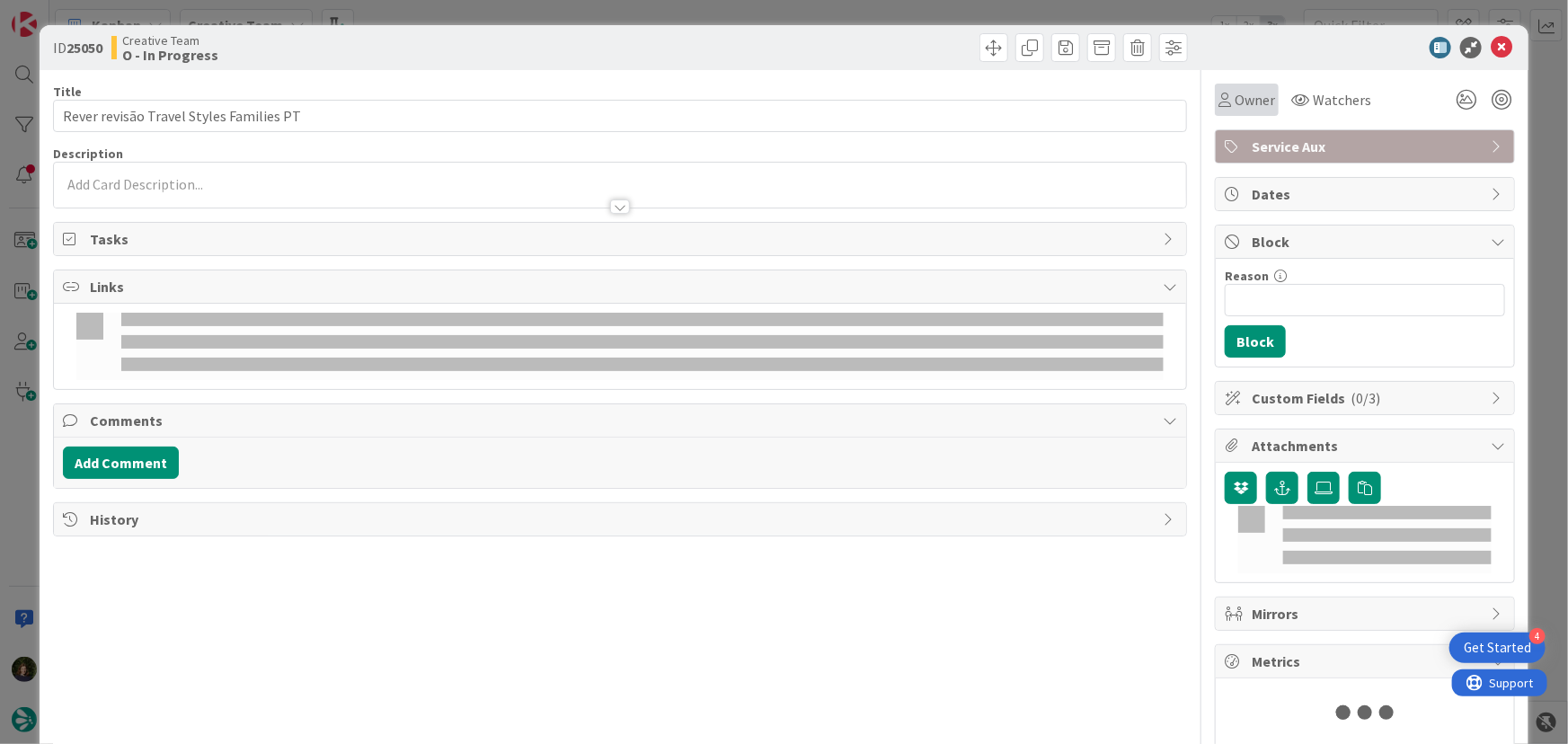
click at [1240, 91] on span "Owner" at bounding box center [1255, 99] width 41 height 21
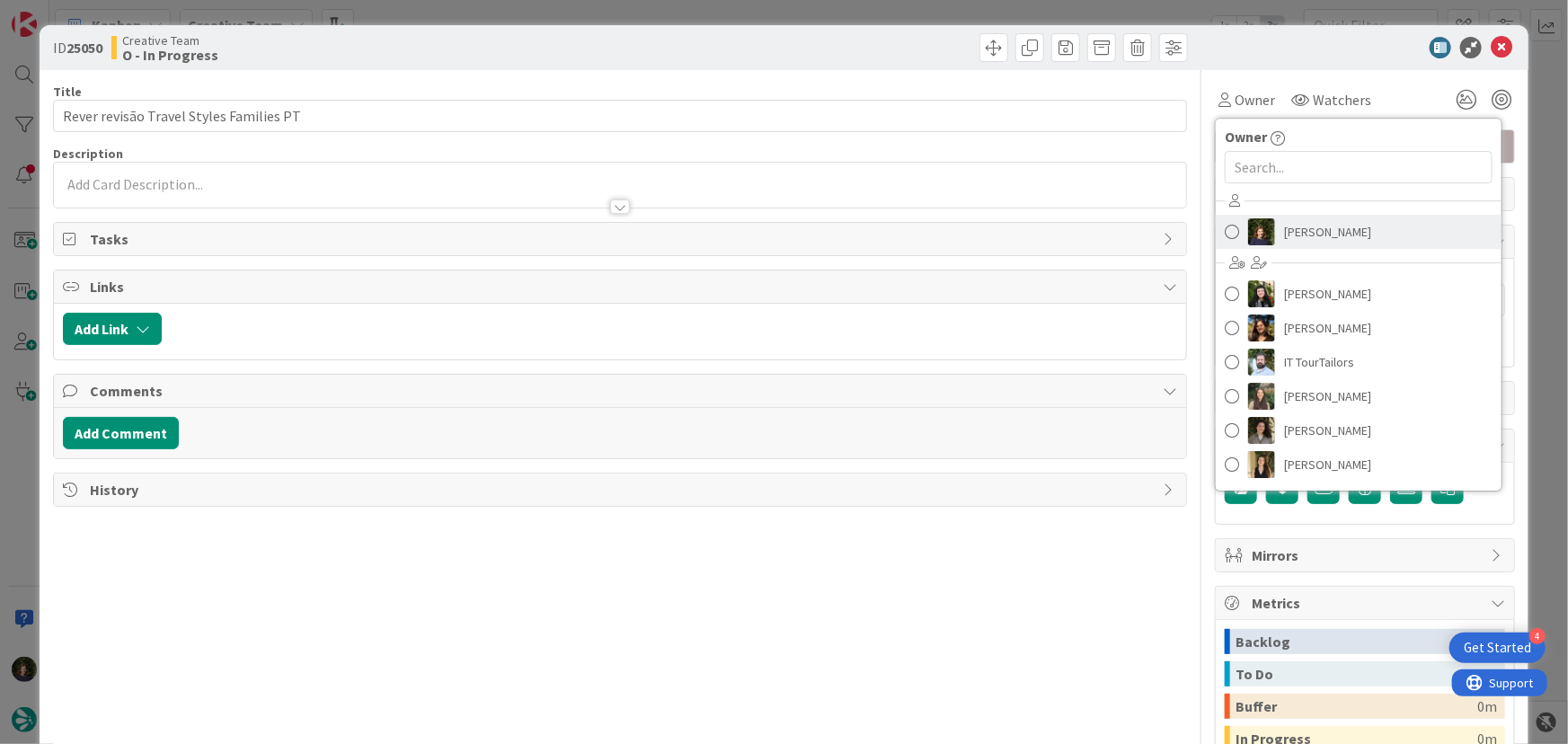
click at [1308, 238] on span "[PERSON_NAME]" at bounding box center [1328, 231] width 87 height 27
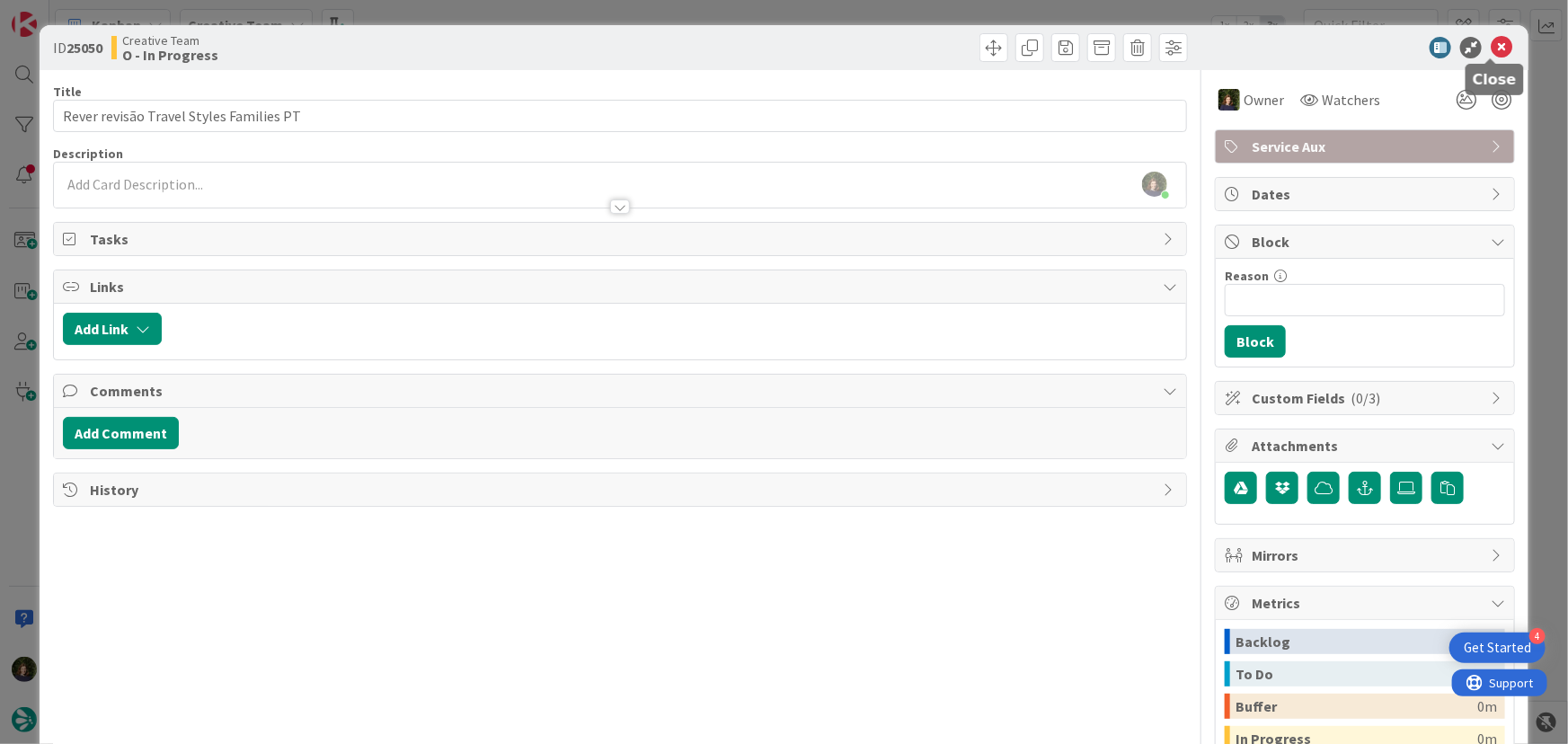
click at [1491, 48] on icon at bounding box center [1501, 47] width 21 height 21
